Goal: Task Accomplishment & Management: Manage account settings

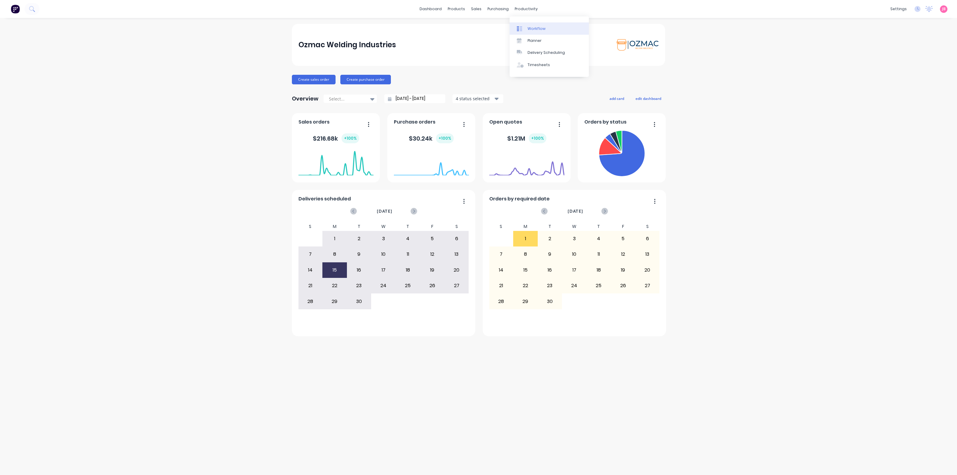
click at [531, 28] on div "Workflow" at bounding box center [537, 28] width 18 height 5
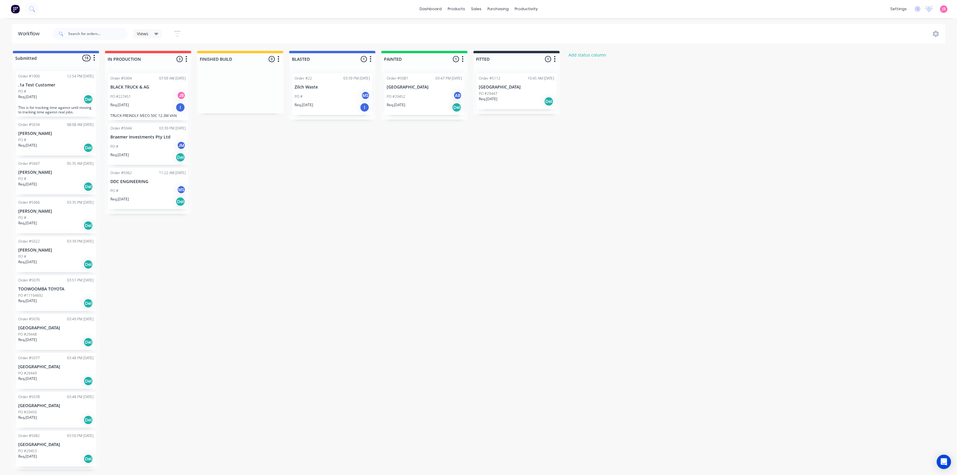
click at [503, 123] on div "Submitted 18 Status colour #4169E1 hex #4169E1 Save Cancel Summaries Total orde…" at bounding box center [364, 260] width 737 height 419
click at [507, 90] on div "Order #5112 10:45 AM [DATE] [GEOGRAPHIC_DATA] #29447 Req. [DATE] Del" at bounding box center [516, 91] width 80 height 36
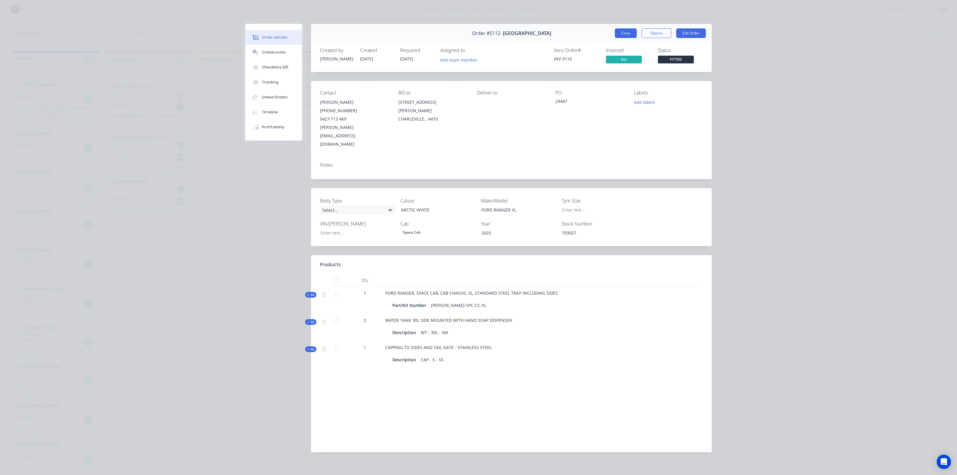
click at [621, 35] on button "Close" at bounding box center [626, 33] width 22 height 10
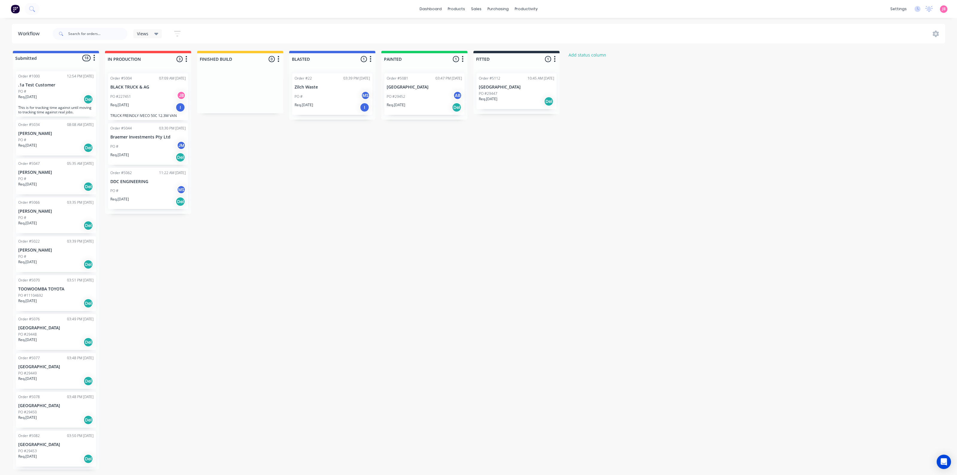
click at [551, 104] on div "Del" at bounding box center [549, 102] width 10 height 10
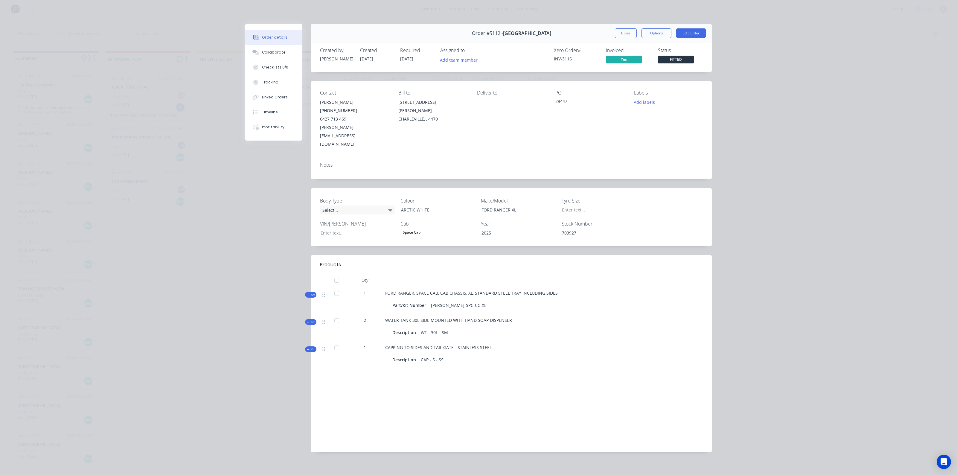
click at [661, 57] on span "FITTED" at bounding box center [676, 59] width 36 height 7
click at [735, 80] on div "Order details Collaborate Checklists 0/0 Tracking Linked Orders Timeline Profit…" at bounding box center [478, 237] width 957 height 475
click at [630, 29] on button "Close" at bounding box center [626, 33] width 22 height 10
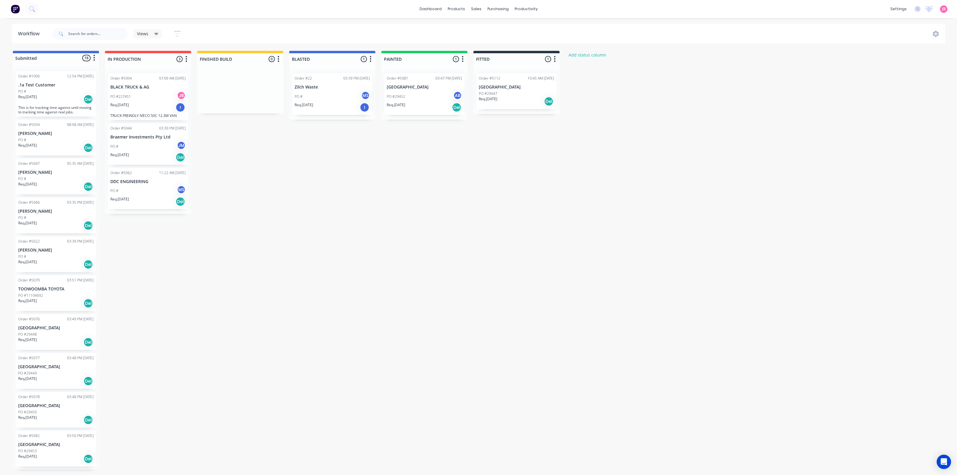
click at [634, 121] on div "Submitted 18 Status colour #4169E1 hex #4169E1 Save Cancel Summaries Total orde…" at bounding box center [364, 260] width 737 height 419
click at [93, 60] on icon "button" at bounding box center [94, 57] width 2 height 7
click at [70, 88] on button "Sort By" at bounding box center [68, 91] width 60 height 10
click at [115, 132] on recent "Most recent" at bounding box center [129, 133] width 60 height 10
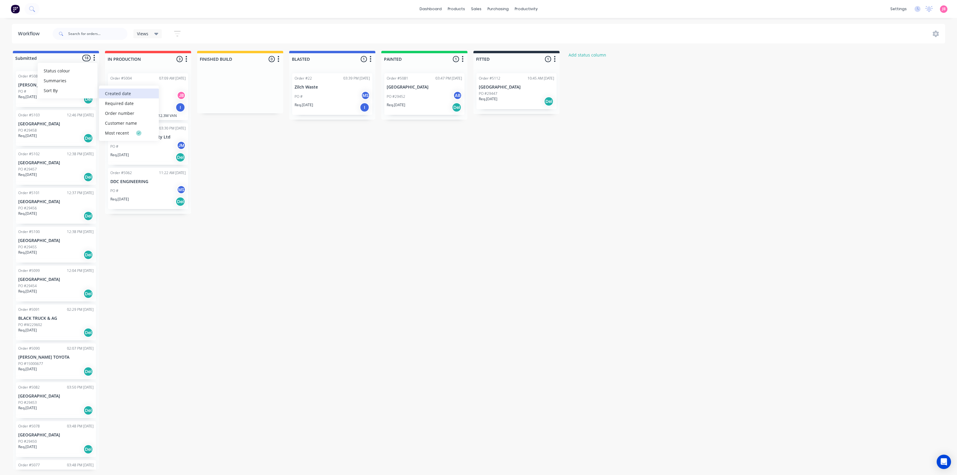
click at [118, 96] on date "Created date" at bounding box center [129, 94] width 60 height 10
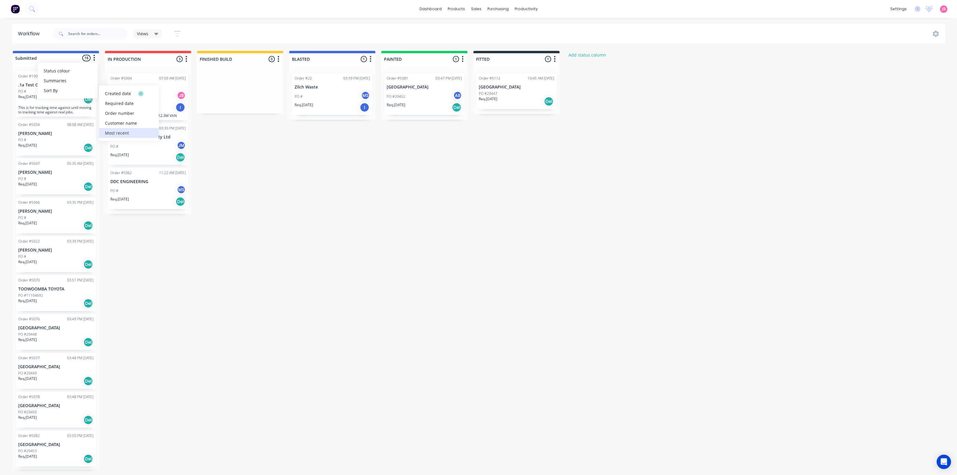
click at [117, 128] on recent "Most recent" at bounding box center [129, 133] width 60 height 10
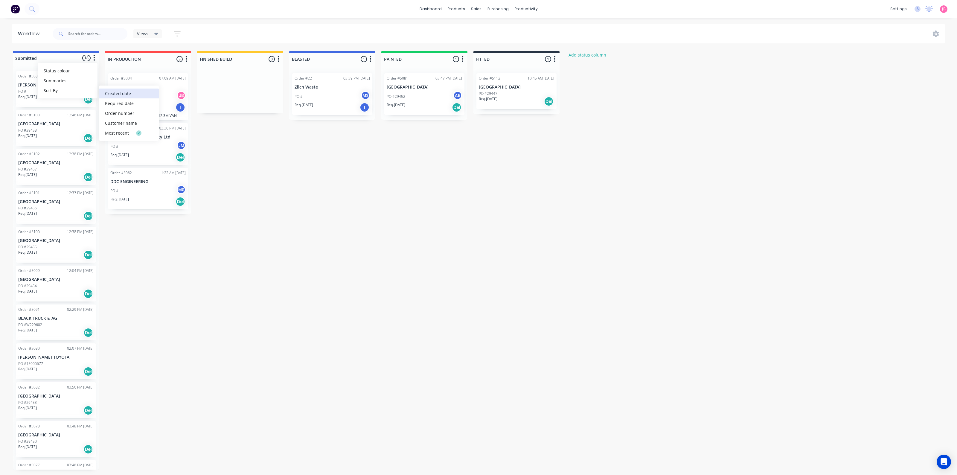
click at [123, 94] on date "Created date" at bounding box center [129, 94] width 60 height 10
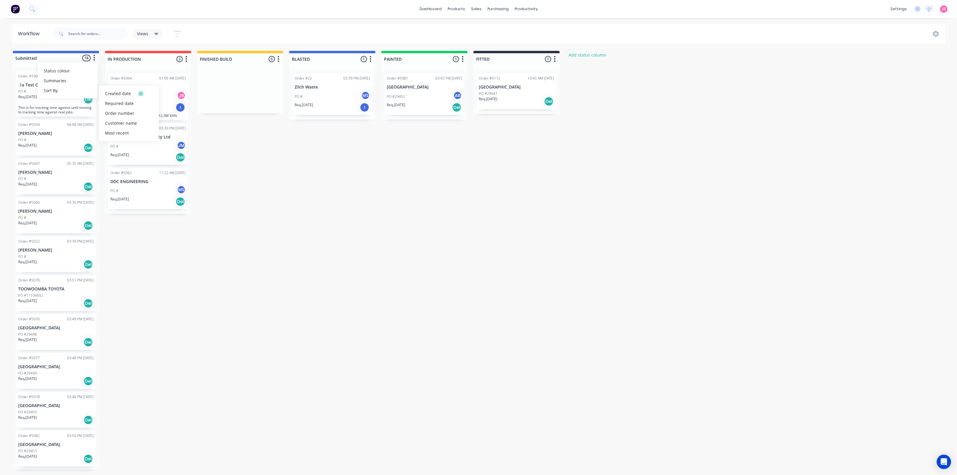
click at [244, 385] on div "Submitted 18 Status colour #4169E1 hex #4169E1 Save Cancel Summaries Total orde…" at bounding box center [364, 260] width 737 height 419
click at [199, 335] on div "Submitted 18 Status colour #4169E1 hex #4169E1 Save Cancel Summaries Total orde…" at bounding box center [364, 260] width 737 height 419
click at [293, 208] on div "Submitted 18 Status colour #4169E1 hex #4169E1 Save Cancel Summaries Total orde…" at bounding box center [364, 260] width 737 height 419
click at [302, 237] on div "Submitted 18 Status colour #4169E1 hex #4169E1 Save Cancel Summaries Total orde…" at bounding box center [364, 260] width 737 height 419
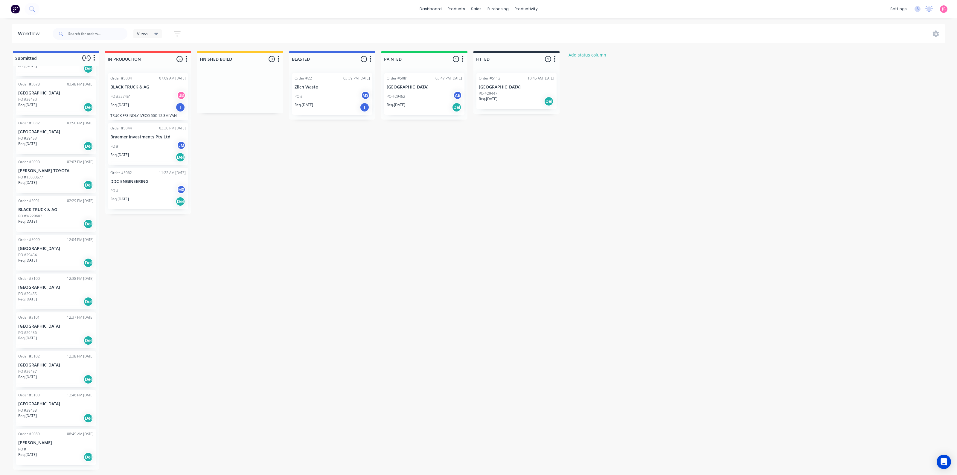
click at [603, 195] on div "Submitted 18 Status colour #4169E1 hex #4169E1 Save Cancel Summaries Total orde…" at bounding box center [364, 260] width 737 height 419
click at [67, 98] on div "PO #29450" at bounding box center [55, 99] width 75 height 5
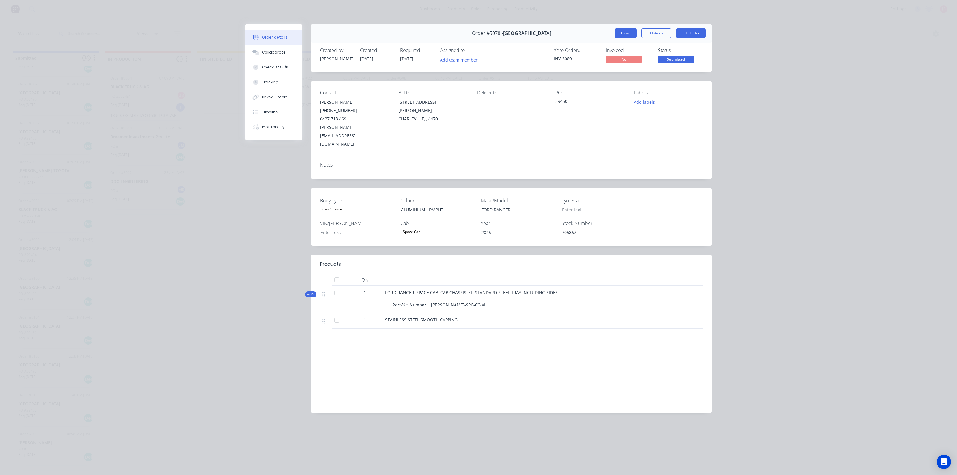
click at [632, 30] on button "Close" at bounding box center [626, 33] width 22 height 10
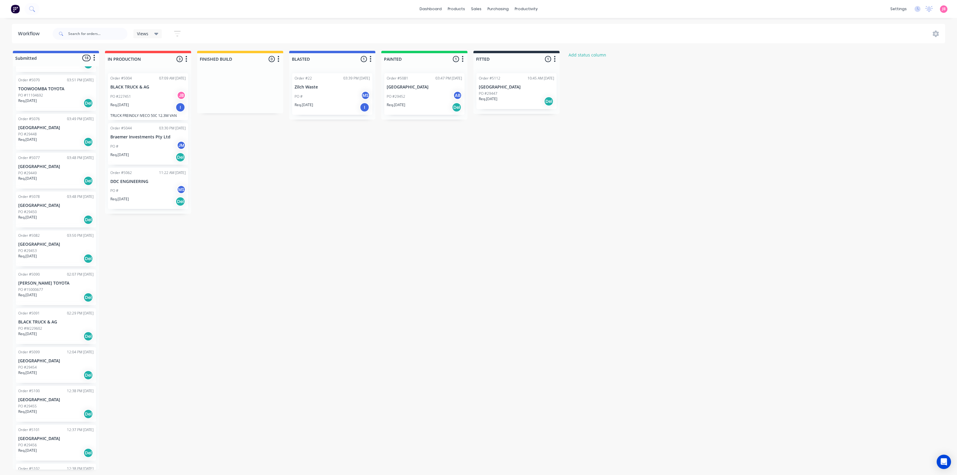
scroll to position [0, 0]
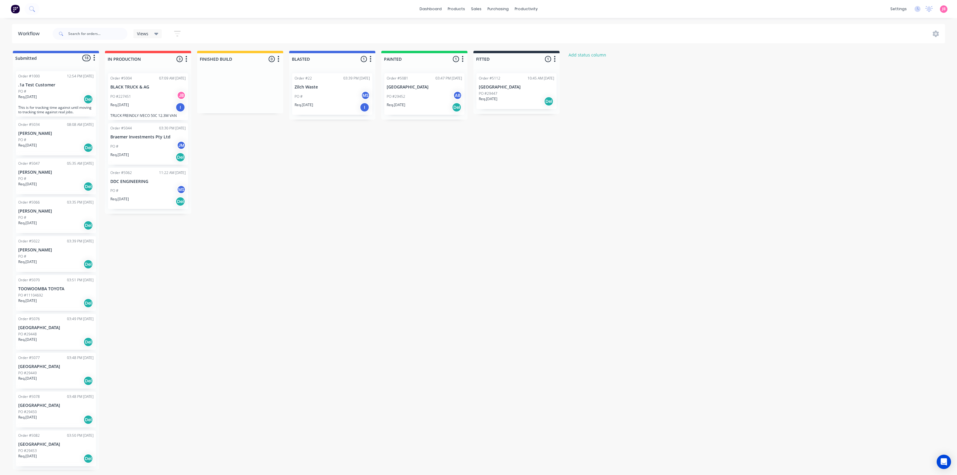
click at [406, 203] on div "Submitted 18 Status colour #4169E1 hex #4169E1 Save Cancel Summaries Total orde…" at bounding box center [364, 260] width 737 height 419
click at [12, 11] on img at bounding box center [15, 8] width 9 height 9
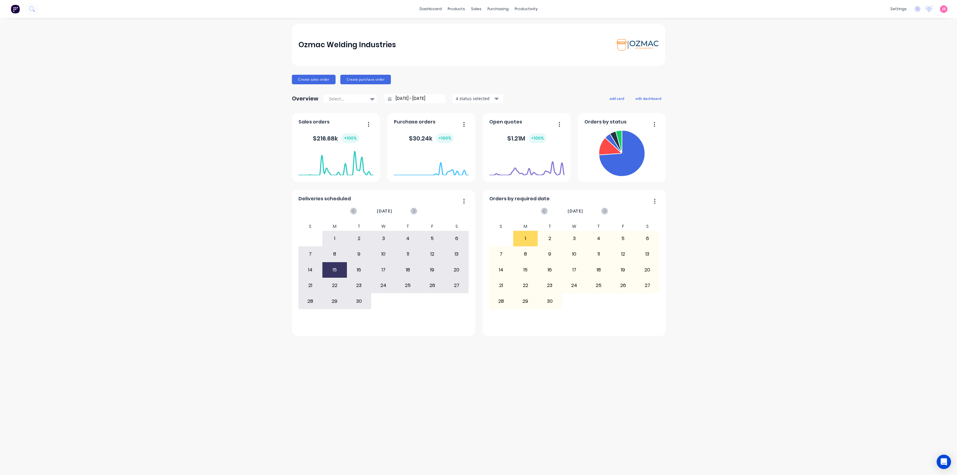
click at [333, 139] on div "$ 216.68k + 100 %" at bounding box center [336, 138] width 46 height 10
click at [368, 123] on icon "button" at bounding box center [368, 124] width 1 height 6
click at [352, 164] on div "Export to Excel Format" at bounding box center [344, 163] width 46 height 9
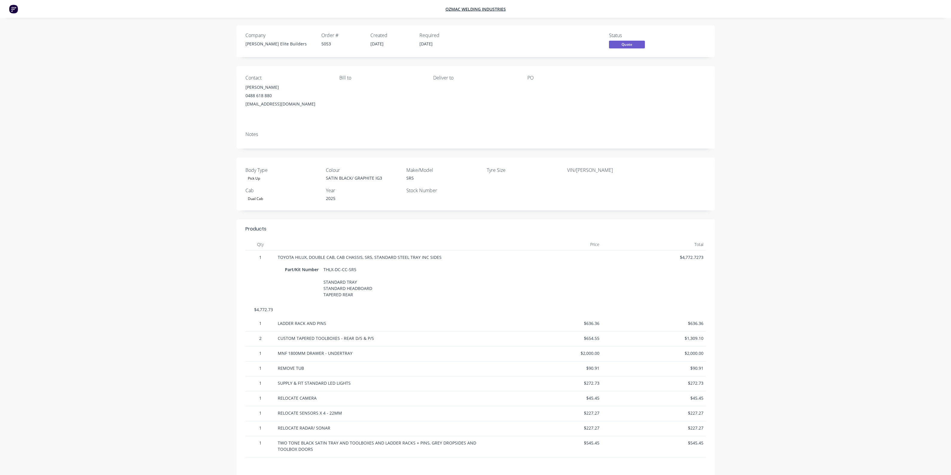
scroll to position [117, 0]
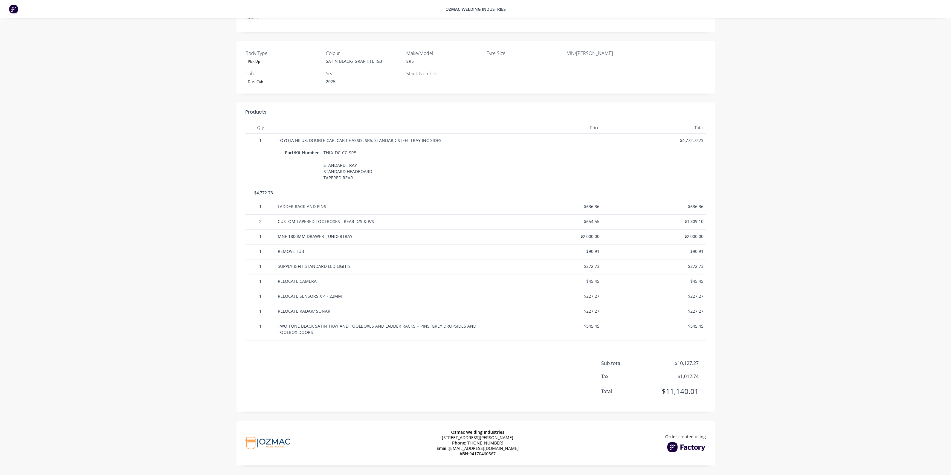
click at [494, 168] on div "Part/Kit Number THLX-DC-CC-SR5 STANDARD TRAY STANDARD HEADBOARD TAPERED REAR" at bounding box center [387, 165] width 218 height 34
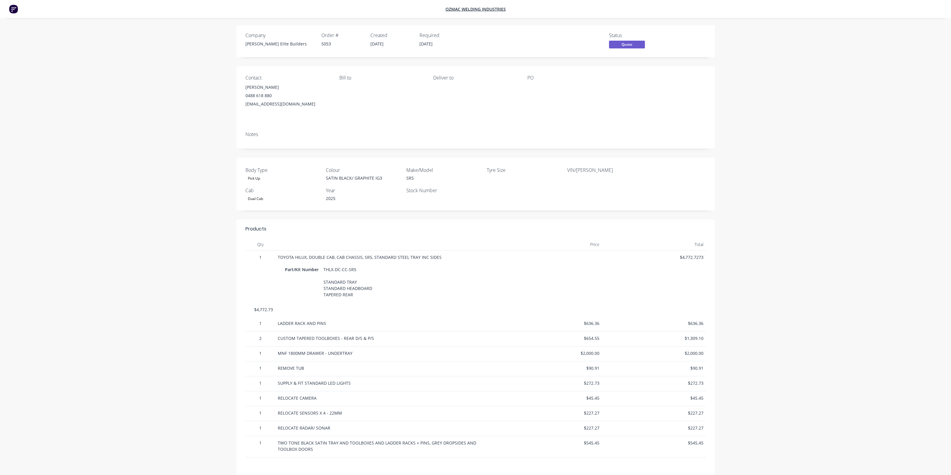
click at [496, 151] on div "Company Hughes Elite Builders Order # 5053 Created 20/08/25 Required 20/08/25 S…" at bounding box center [475, 276] width 523 height 503
